Goal: Register for event/course

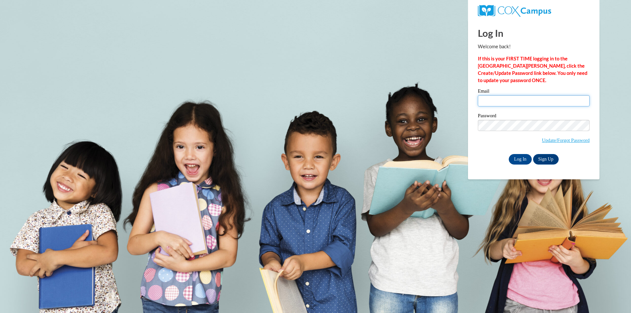
click at [498, 97] on input "Email" at bounding box center [534, 100] width 112 height 11
type input "huntde31@gmail.com"
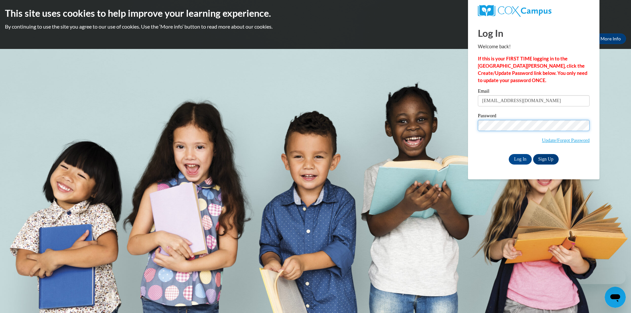
click at [509, 154] on input "Log In" at bounding box center [520, 159] width 23 height 11
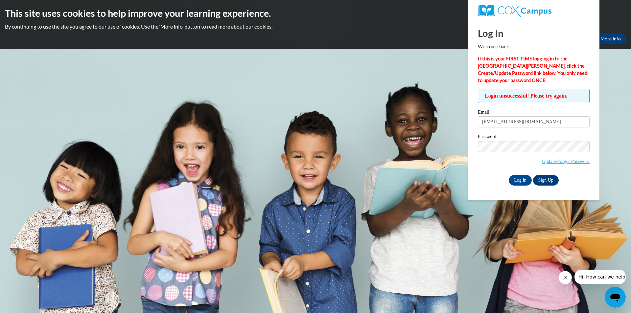
click at [538, 157] on span "Update/Forgot Password" at bounding box center [534, 154] width 112 height 27
click at [509, 175] on input "Log In" at bounding box center [520, 180] width 23 height 11
click at [560, 164] on span "Update/Forgot Password" at bounding box center [566, 161] width 48 height 7
click at [561, 161] on link "Update/Forgot Password" at bounding box center [566, 161] width 48 height 5
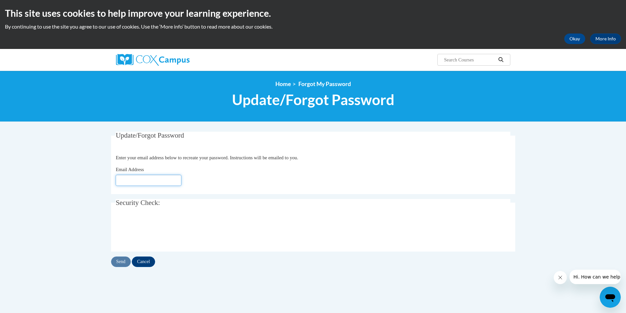
click at [165, 175] on input "Email Address" at bounding box center [149, 180] width 66 height 11
type input "[EMAIL_ADDRESS][DOMAIN_NAME]"
click at [123, 262] on input "Send" at bounding box center [121, 262] width 20 height 11
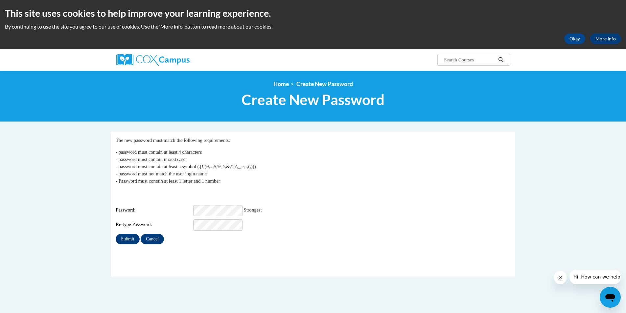
click at [292, 193] on div "Login: huntde31@gmail.com Password: Strongest Re-type Password:" at bounding box center [313, 210] width 395 height 41
click at [135, 234] on input "Submit" at bounding box center [128, 239] width 24 height 11
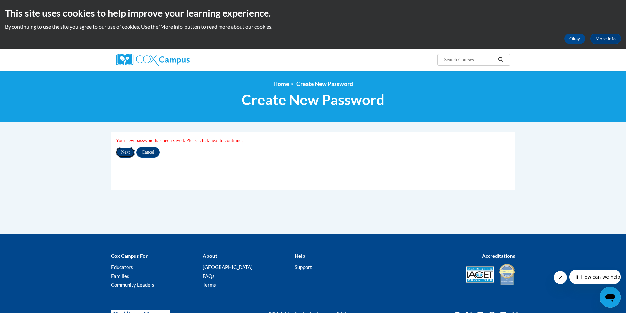
click at [127, 154] on input "Next" at bounding box center [125, 152] width 19 height 11
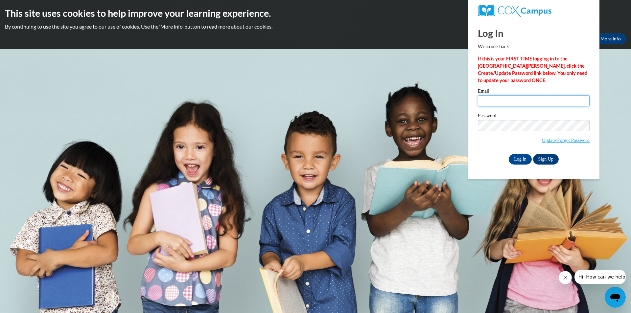
click at [531, 104] on input "Email" at bounding box center [534, 100] width 112 height 11
click at [514, 99] on input "Email" at bounding box center [534, 100] width 112 height 11
type input "huntde31@gmail.com"
click at [509, 154] on input "Log In" at bounding box center [520, 159] width 23 height 11
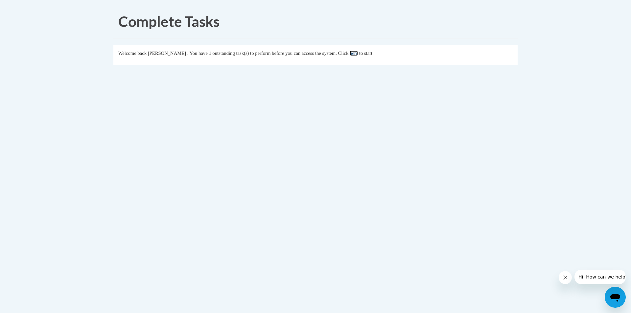
click at [358, 52] on link "here" at bounding box center [354, 53] width 8 height 5
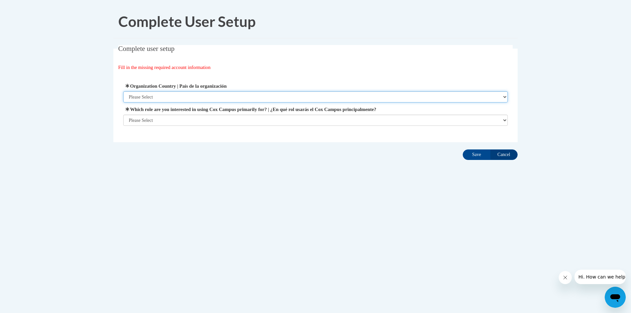
click at [504, 95] on select "Please Select United States | Estados Unidos Outside of the United States | Fue…" at bounding box center [315, 96] width 385 height 11
select select "ad49bcad-a171-4b2e-b99c-48b446064914"
click at [123, 91] on select "Please Select United States | Estados Unidos Outside of the United States | Fue…" at bounding box center [315, 96] width 385 height 11
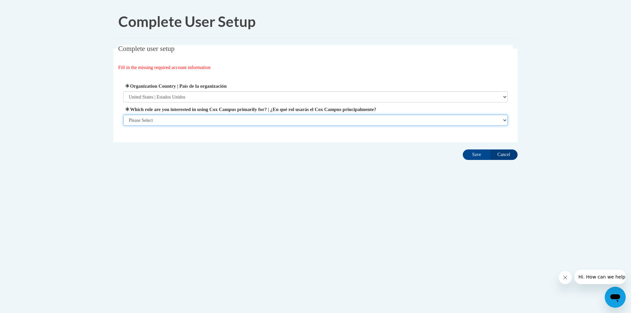
click at [210, 117] on select "Please Select College/University | Colegio/Universidad Community/Nonprofit Part…" at bounding box center [315, 120] width 385 height 11
select select "fbf2d438-af2f-41f8-98f1-81c410e29de3"
click at [123, 126] on select "Please Select College/University | Colegio/Universidad Community/Nonprofit Part…" at bounding box center [315, 120] width 385 height 11
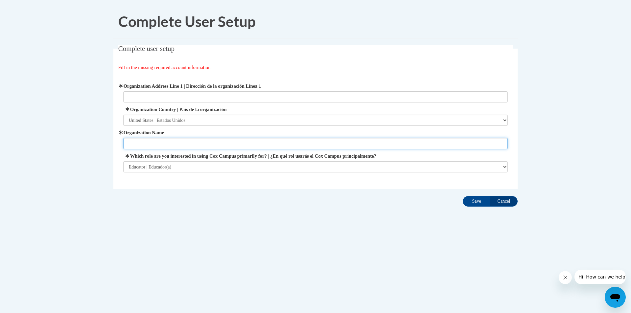
click at [187, 142] on input "Organization Name" at bounding box center [315, 143] width 385 height 11
type input "Friends of Children"
type input "4080 midway Odom rd"
click at [474, 201] on input "Save" at bounding box center [477, 201] width 28 height 11
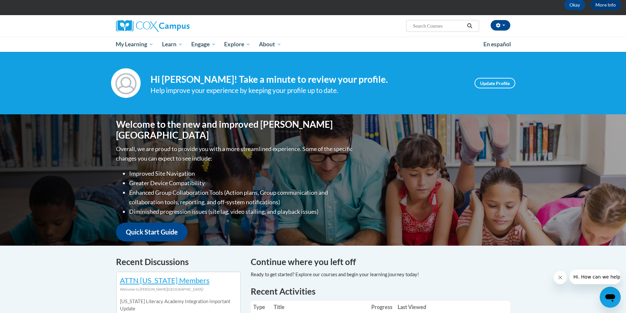
scroll to position [6, 0]
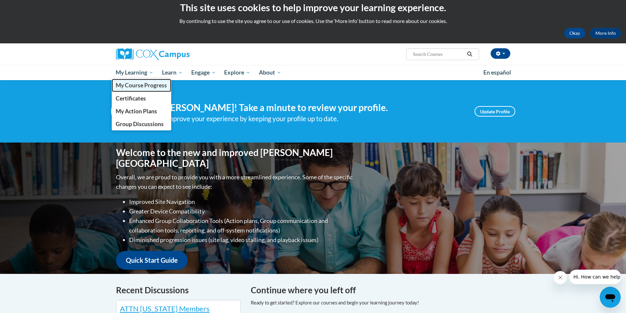
click at [143, 84] on span "My Course Progress" at bounding box center [141, 85] width 51 height 7
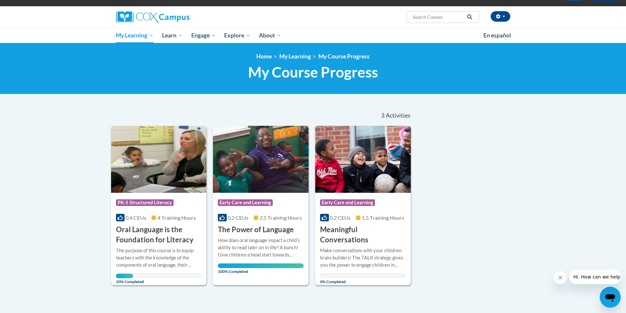
scroll to position [99, 0]
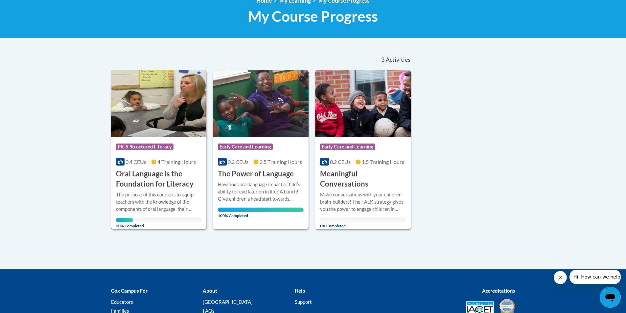
click at [150, 148] on span "PK-5 Structured Literacy" at bounding box center [145, 147] width 58 height 7
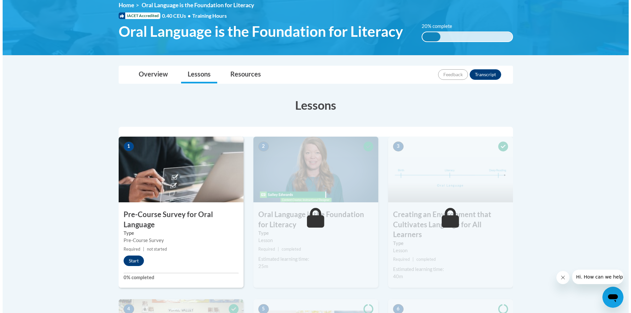
scroll to position [131, 0]
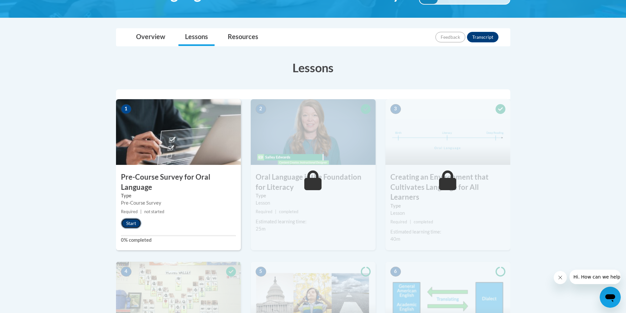
click at [137, 222] on button "Start" at bounding box center [131, 223] width 20 height 11
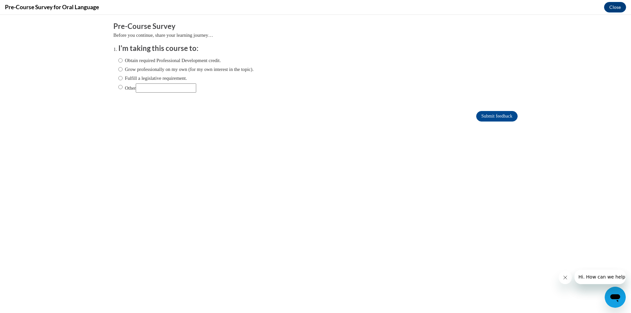
scroll to position [0, 0]
click at [118, 62] on input "Obtain required Professional Development credit." at bounding box center [120, 60] width 4 height 7
radio input "true"
click at [118, 70] on input "Grow professionally on my own (for my own interest in the topic)." at bounding box center [120, 69] width 4 height 7
radio input "true"
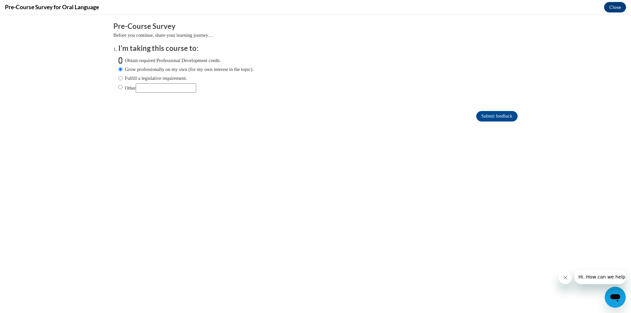
click at [118, 63] on input "Obtain required Professional Development credit." at bounding box center [120, 60] width 4 height 7
radio input "true"
click at [504, 115] on input "Submit feedback" at bounding box center [496, 116] width 41 height 11
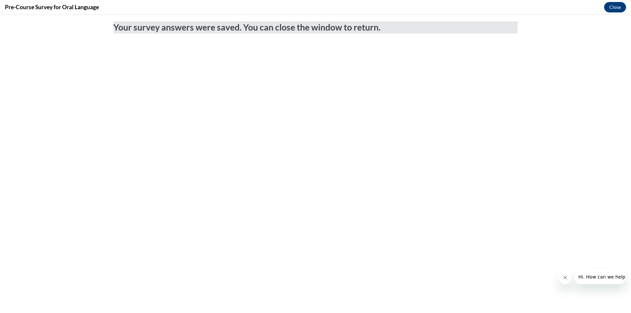
click at [611, 17] on body "Your survey answers were saved. You can close the window to return." at bounding box center [315, 164] width 631 height 298
click at [611, 8] on button "Close" at bounding box center [615, 7] width 22 height 11
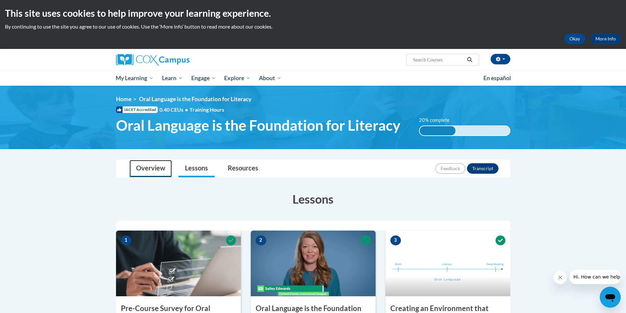
click at [168, 170] on link "Overview" at bounding box center [150, 168] width 42 height 17
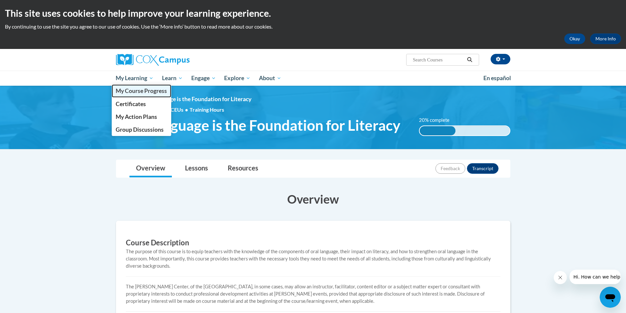
click at [148, 93] on span "My Course Progress" at bounding box center [141, 90] width 51 height 7
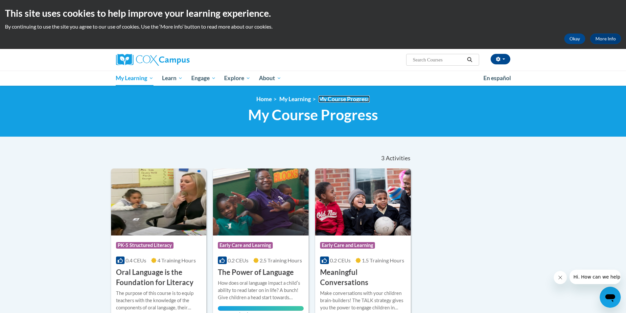
click at [352, 100] on link "My Course Progress" at bounding box center [343, 99] width 51 height 7
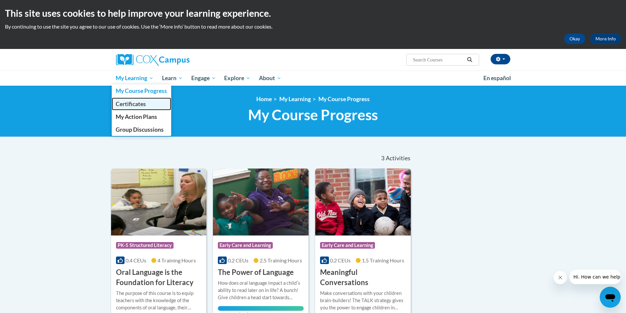
click at [141, 101] on span "Certificates" at bounding box center [131, 104] width 30 height 7
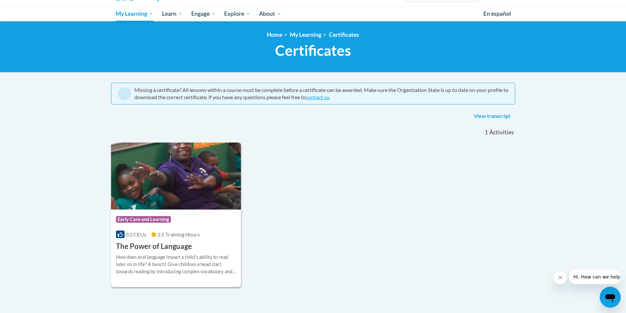
scroll to position [131, 0]
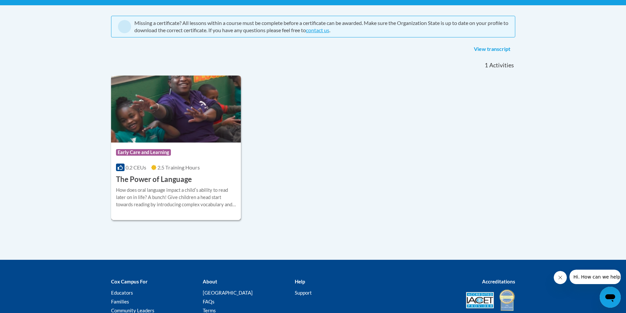
click at [171, 190] on div "How does oral language impact a childʹs ability to read later on in life? A bun…" at bounding box center [176, 198] width 120 height 22
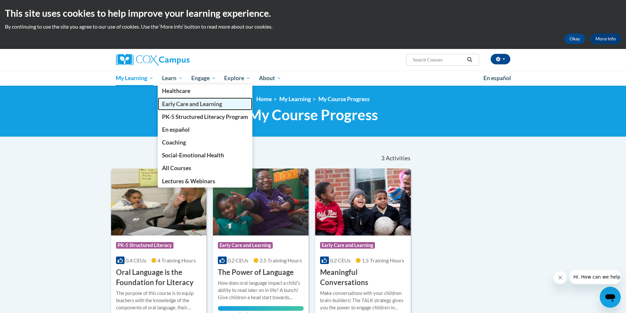
click at [170, 103] on span "Early Care and Learning" at bounding box center [192, 104] width 60 height 7
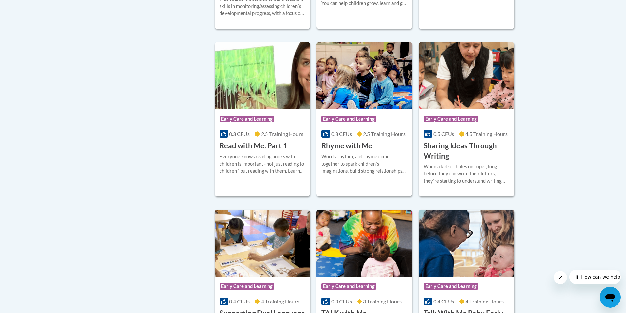
scroll to position [756, 0]
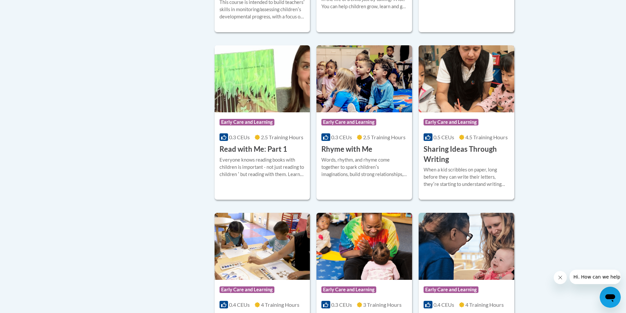
click at [476, 125] on div "Course Category: Early Care and Learning 0.5 CEUs 4.5 Training Hours COURSE Sha…" at bounding box center [467, 138] width 96 height 52
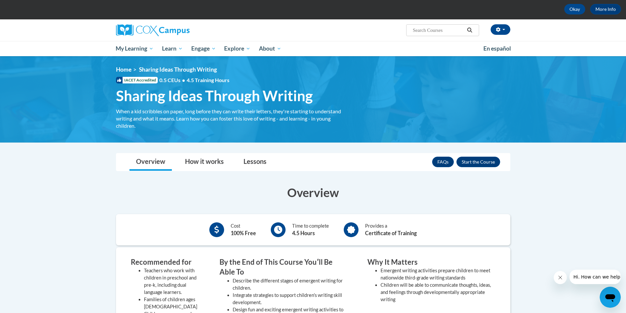
scroll to position [28, 0]
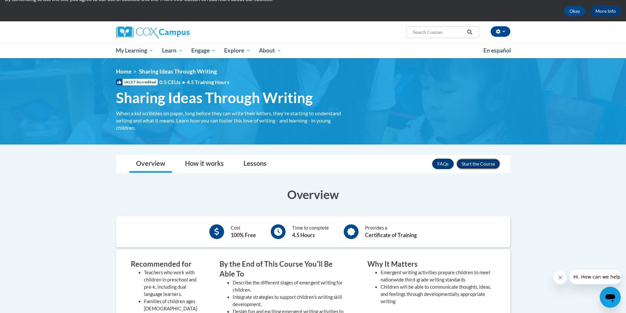
click at [486, 163] on button "Enroll" at bounding box center [478, 164] width 44 height 11
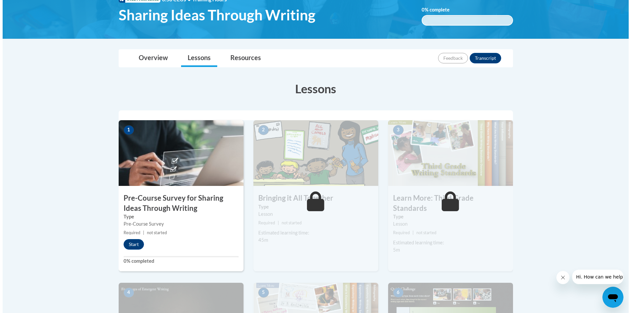
scroll to position [131, 0]
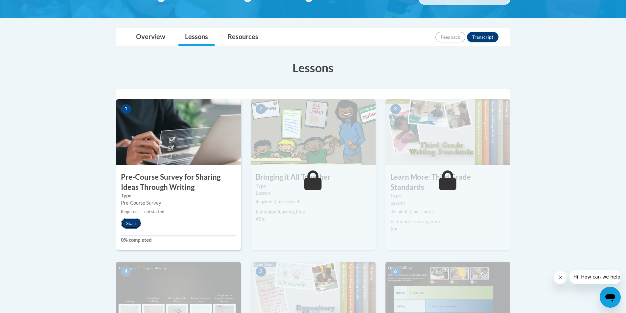
click at [132, 222] on button "Start" at bounding box center [131, 223] width 20 height 11
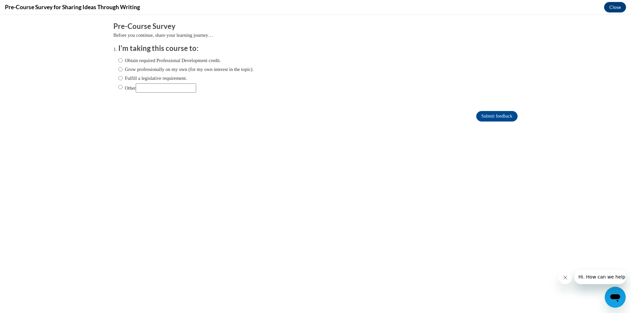
scroll to position [0, 0]
click at [118, 71] on input "Grow professionally on my own (for my own interest in the topic)." at bounding box center [120, 69] width 4 height 7
radio input "true"
click at [495, 117] on input "Submit feedback" at bounding box center [496, 116] width 41 height 11
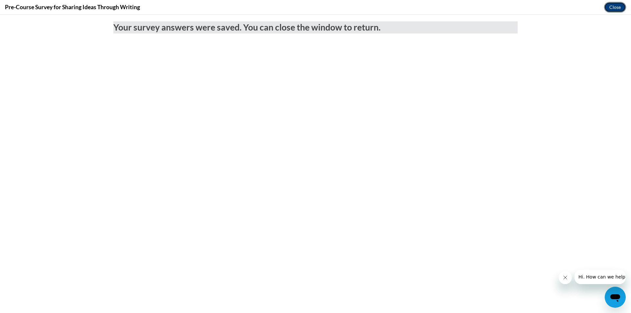
click at [618, 7] on button "Close" at bounding box center [615, 7] width 22 height 11
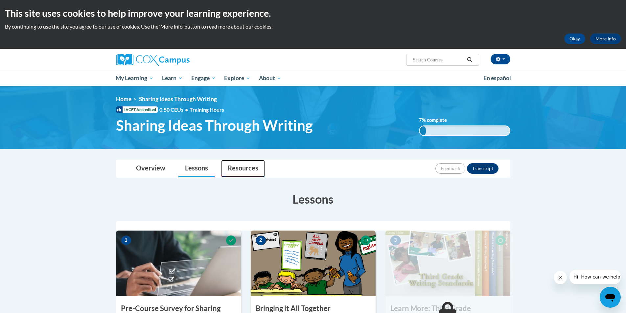
click at [252, 170] on link "Resources" at bounding box center [243, 168] width 44 height 17
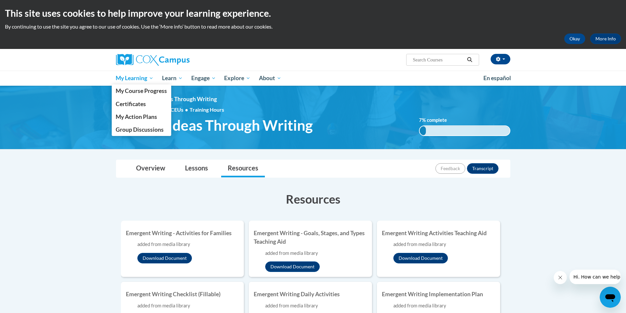
click at [138, 78] on span "My Learning" at bounding box center [135, 78] width 38 height 8
click at [131, 103] on span "Certificates" at bounding box center [131, 104] width 30 height 7
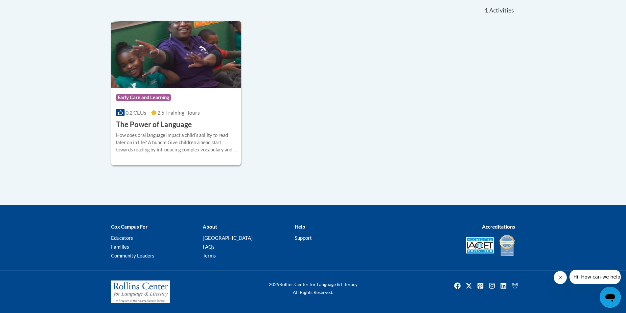
scroll to position [22, 0]
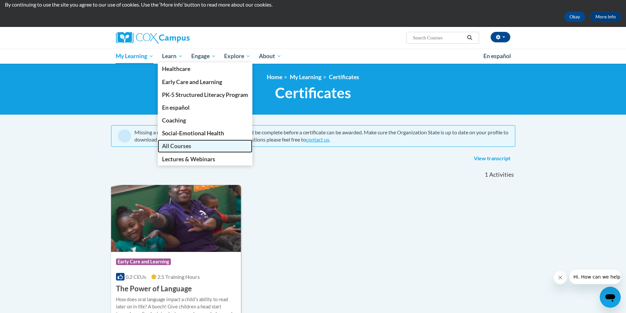
click at [188, 146] on span "All Courses" at bounding box center [176, 146] width 29 height 7
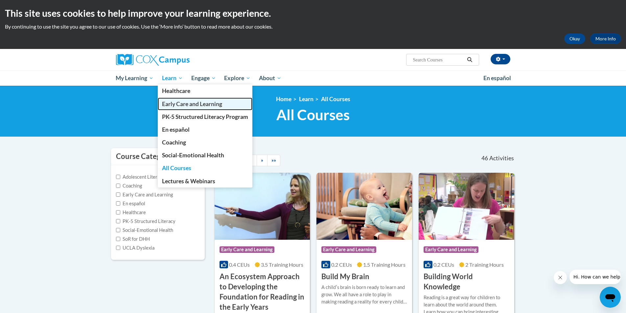
click at [172, 109] on link "Early Care and Learning" at bounding box center [205, 104] width 95 height 13
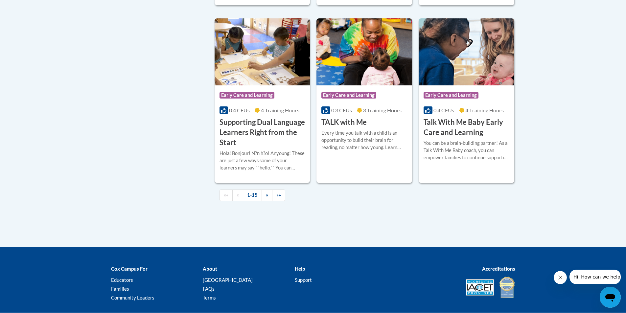
scroll to position [953, 0]
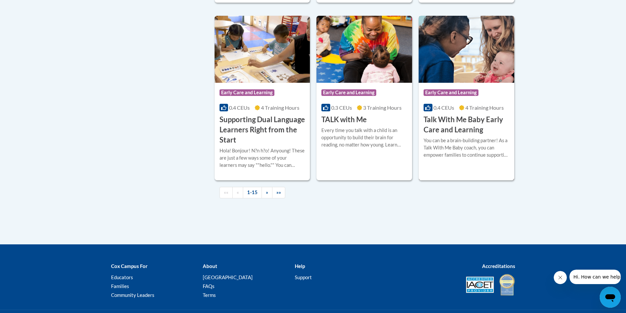
click at [456, 124] on div "Course Category: Early Care and Learning 0.4 CEUs 4 Training Hours COURSE Talk …" at bounding box center [467, 109] width 96 height 52
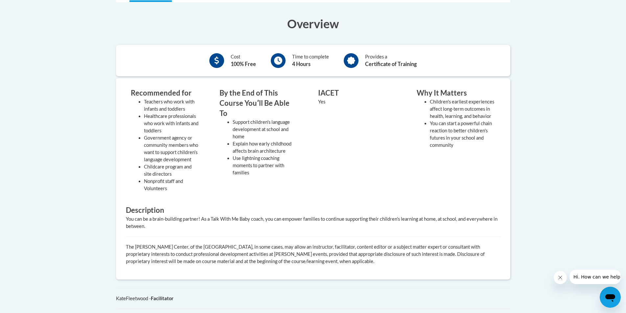
scroll to position [131, 0]
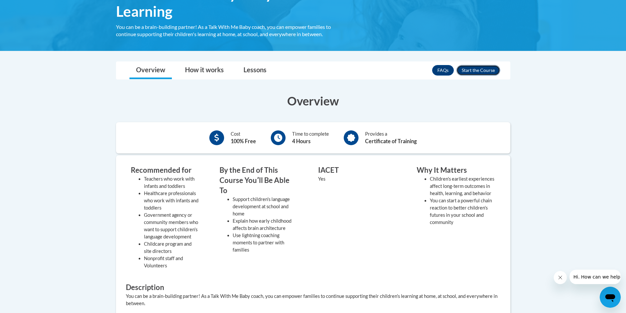
click at [476, 70] on button "Enroll" at bounding box center [478, 70] width 44 height 11
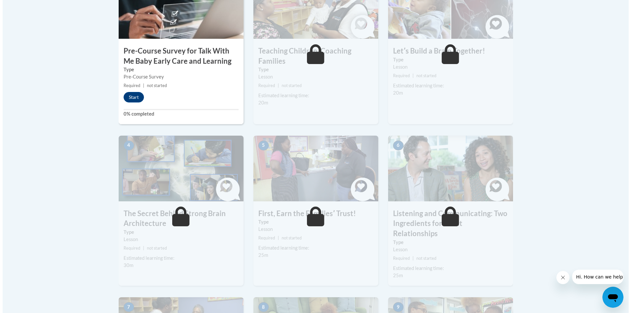
scroll to position [263, 0]
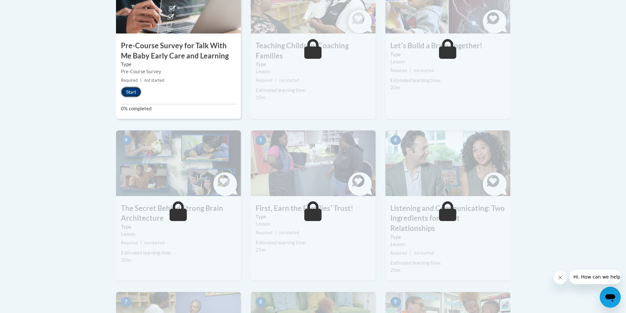
click at [137, 92] on button "Start" at bounding box center [131, 92] width 20 height 11
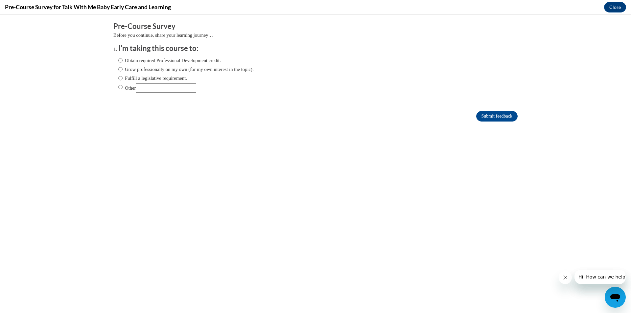
scroll to position [0, 0]
click at [118, 67] on input "Grow professionally on my own (for my own interest in the topic)." at bounding box center [120, 69] width 4 height 7
radio input "true"
click at [113, 59] on ol "I'm taking this course to: Obtain required Professional Development credit. Gro…" at bounding box center [315, 72] width 404 height 59
click at [119, 58] on label "Obtain required Professional Development credit." at bounding box center [169, 60] width 103 height 7
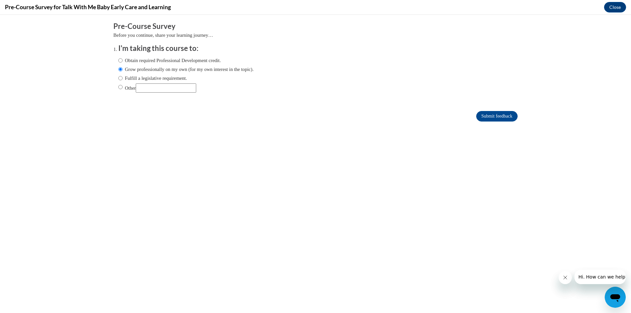
click at [119, 58] on input "Obtain required Professional Development credit." at bounding box center [120, 60] width 4 height 7
radio input "true"
click at [494, 115] on input "Submit feedback" at bounding box center [496, 116] width 41 height 11
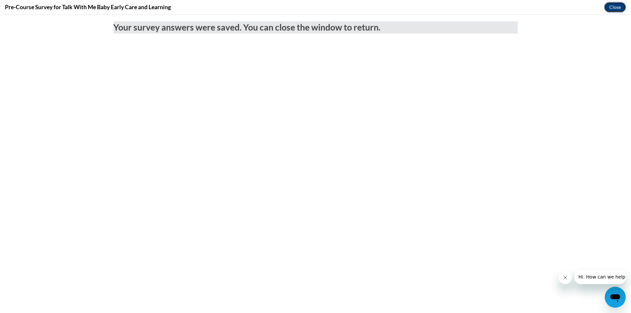
drag, startPoint x: 612, startPoint y: 4, endPoint x: 612, endPoint y: 21, distance: 17.8
click at [612, 4] on button "Close" at bounding box center [615, 7] width 22 height 11
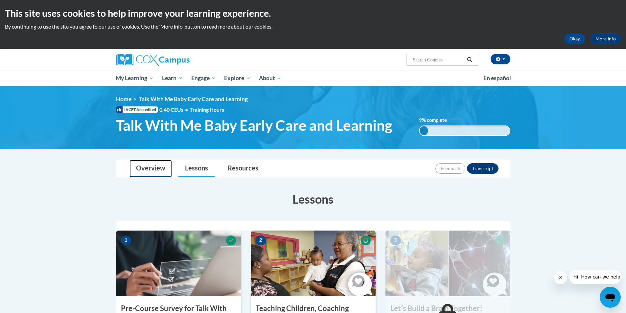
click at [163, 171] on link "Overview" at bounding box center [150, 168] width 42 height 17
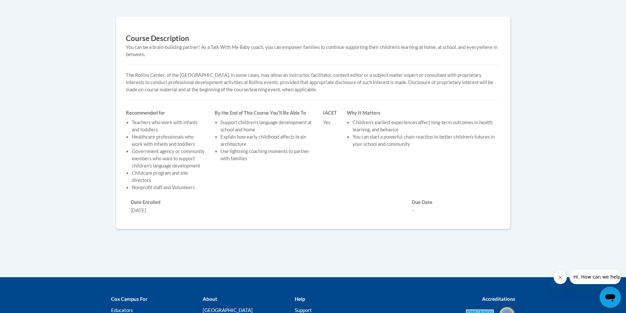
scroll to position [112, 0]
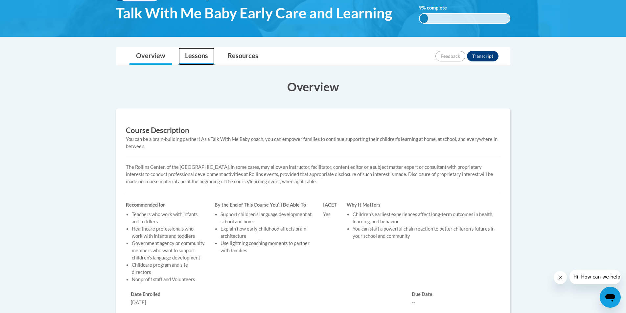
click at [203, 58] on link "Lessons" at bounding box center [196, 56] width 36 height 17
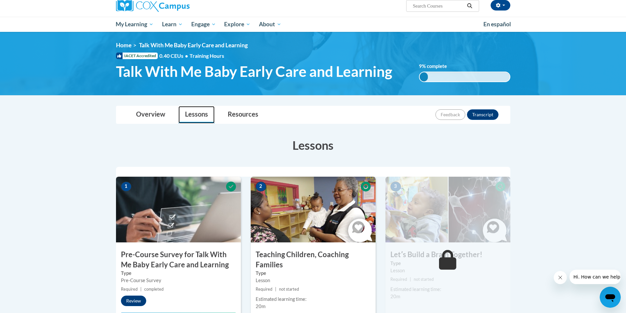
scroll to position [0, 0]
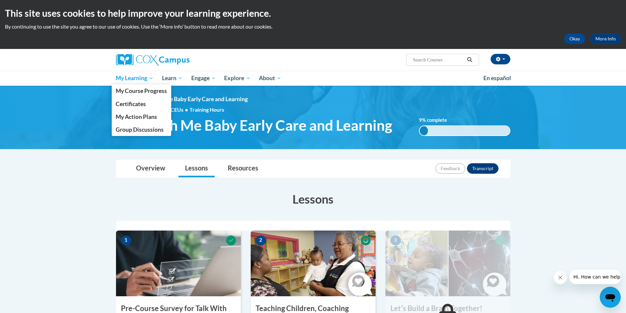
click at [129, 81] on span "My Learning" at bounding box center [135, 78] width 38 height 8
click at [144, 91] on span "My Course Progress" at bounding box center [141, 90] width 51 height 7
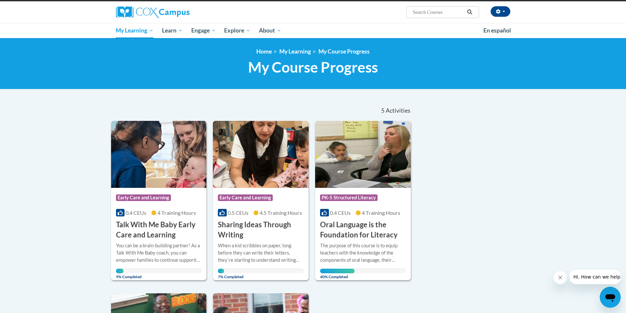
scroll to position [99, 0]
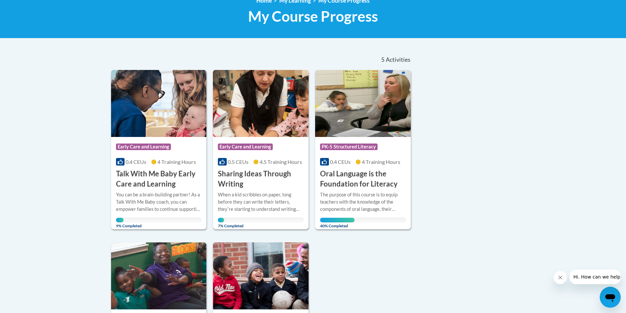
click at [259, 124] on img at bounding box center [261, 103] width 96 height 67
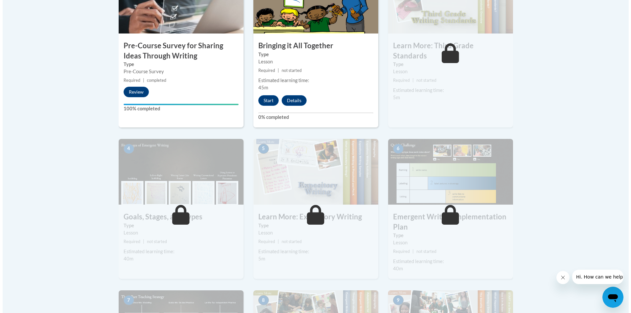
scroll to position [230, 0]
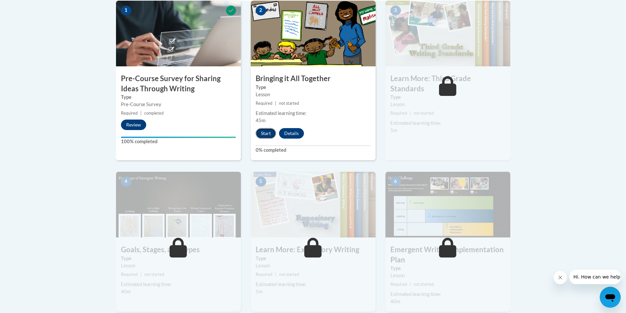
click at [262, 133] on button "Start" at bounding box center [266, 133] width 20 height 11
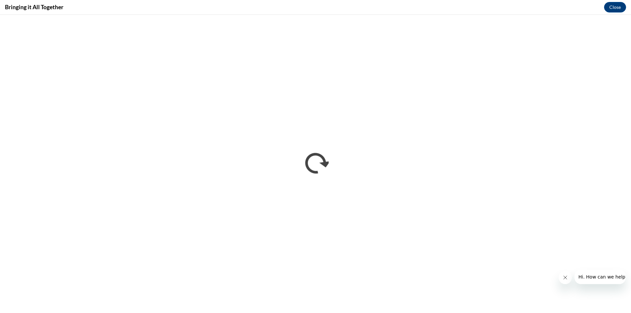
scroll to position [0, 0]
